Goal: Transaction & Acquisition: Purchase product/service

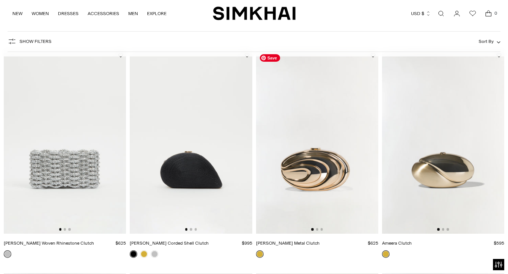
scroll to position [0, 0]
click at [323, 120] on img at bounding box center [317, 142] width 122 height 184
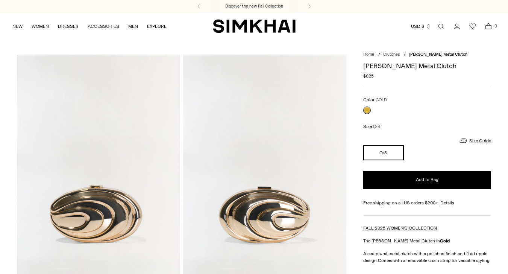
scroll to position [30, 0]
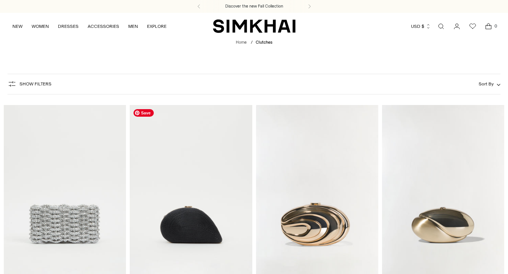
scroll to position [55, 0]
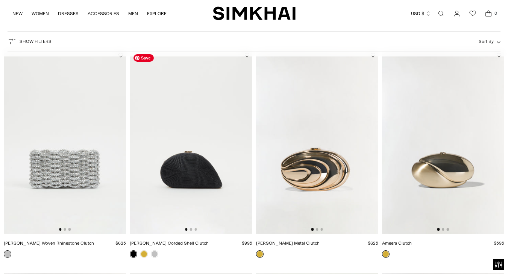
click at [179, 137] on img at bounding box center [191, 142] width 122 height 184
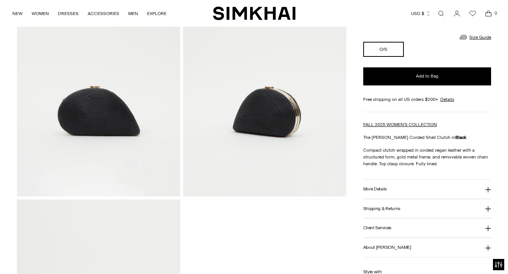
scroll to position [80, 0]
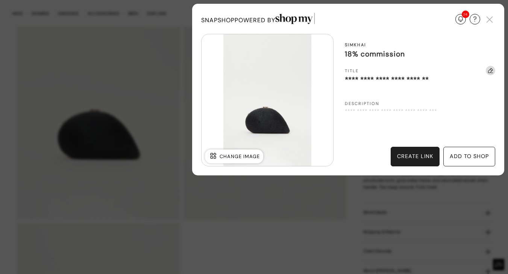
click at [412, 153] on div "create link" at bounding box center [415, 156] width 36 height 8
